Goal: Information Seeking & Learning: Find specific fact

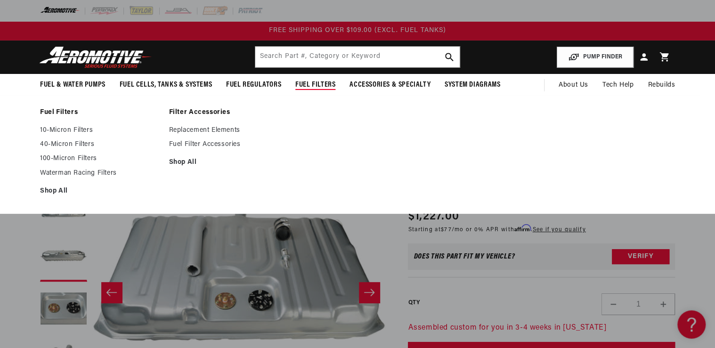
scroll to position [0, 595]
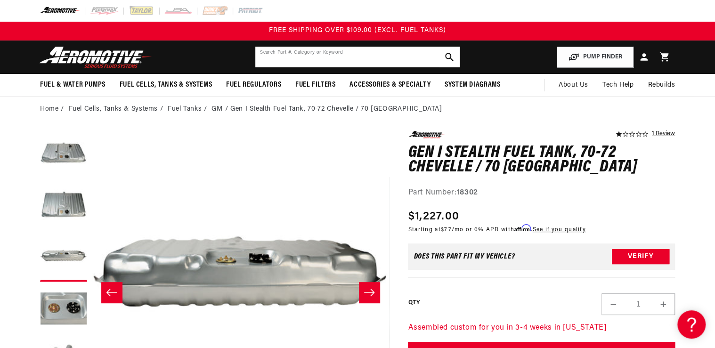
click at [279, 58] on input "text" at bounding box center [357, 57] width 204 height 21
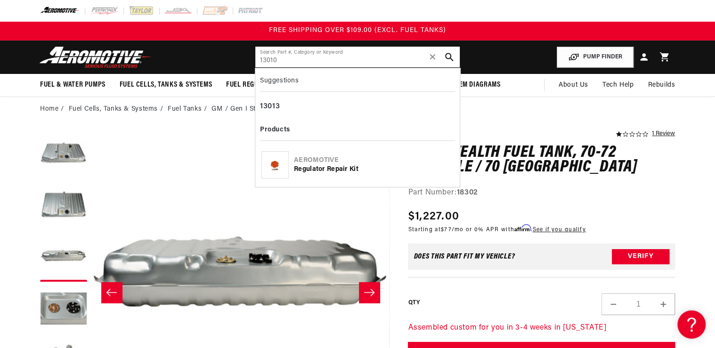
type input "13010"
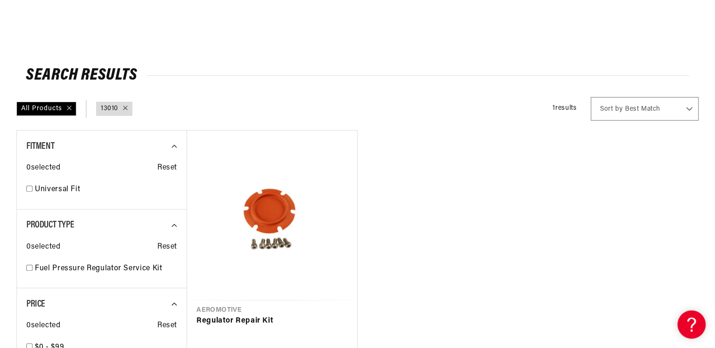
scroll to position [113, 0]
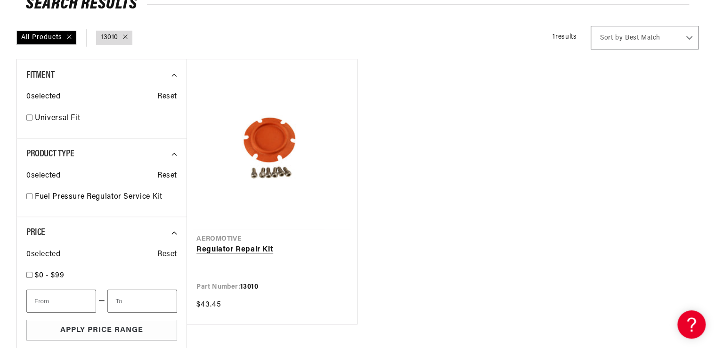
click at [233, 247] on link "Regulator Repair Kit" at bounding box center [271, 250] width 151 height 12
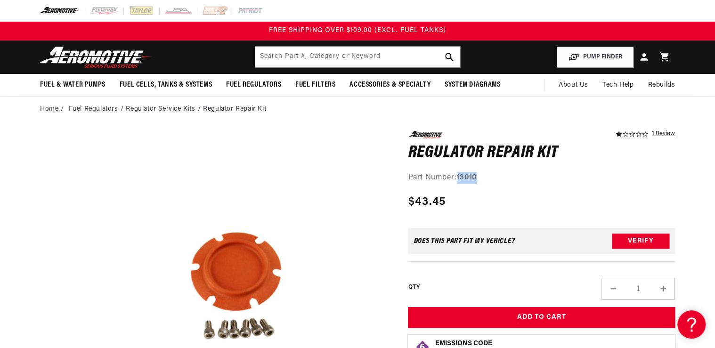
drag, startPoint x: 459, startPoint y: 176, endPoint x: 508, endPoint y: 174, distance: 49.0
click at [508, 174] on div "Part Number: 13010" at bounding box center [541, 178] width 267 height 12
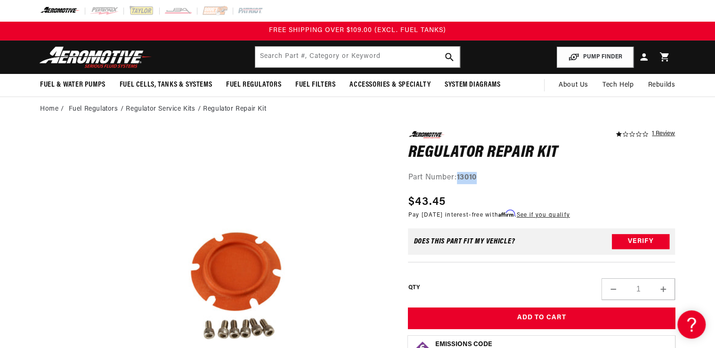
drag, startPoint x: 508, startPoint y: 174, endPoint x: 458, endPoint y: 175, distance: 50.4
